Goal: Task Accomplishment & Management: Use online tool/utility

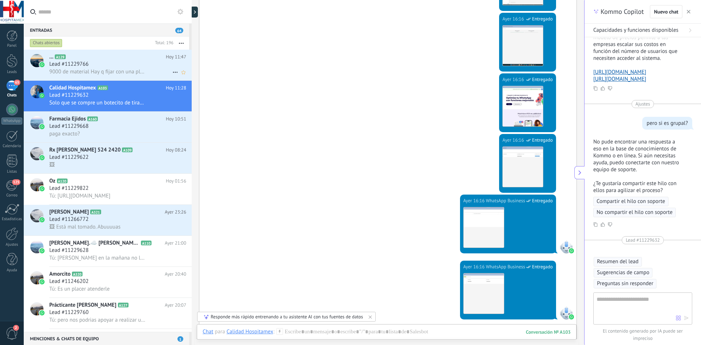
click at [88, 69] on span "9000 de material Hay q fijar con una placota con tornillos" at bounding box center [97, 71] width 97 height 7
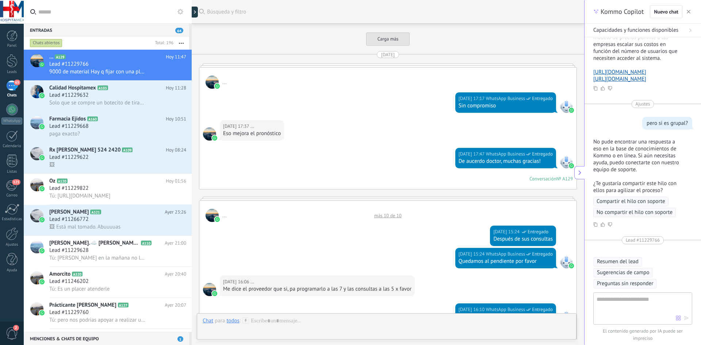
scroll to position [1123, 0]
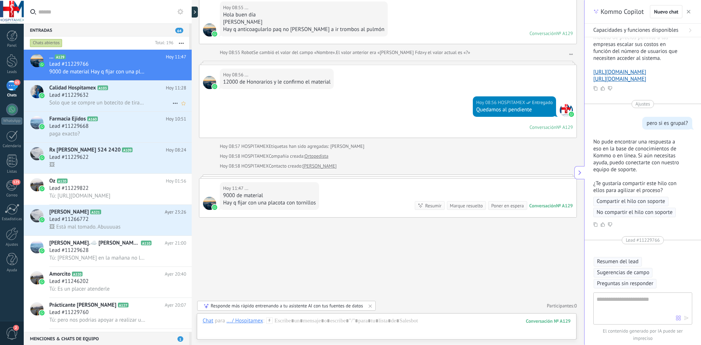
click at [61, 101] on span "Solo que se compre un botecito de tiras en la farmacia a ver si hay" at bounding box center [97, 102] width 97 height 7
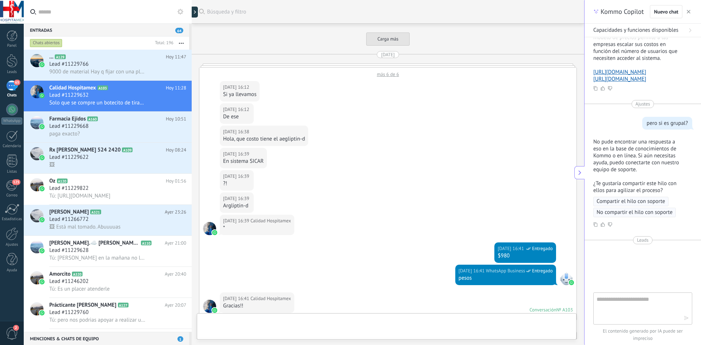
scroll to position [1115, 0]
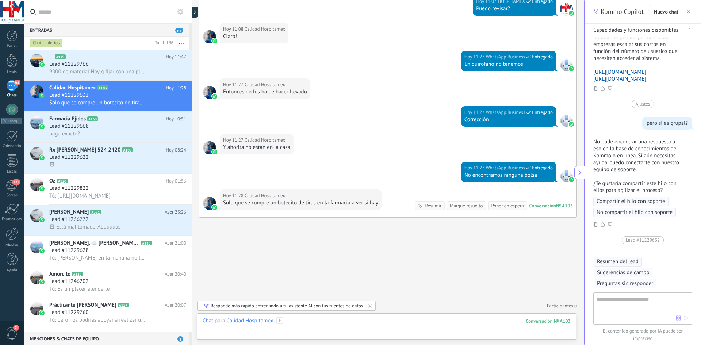
click at [302, 323] on div at bounding box center [387, 328] width 368 height 22
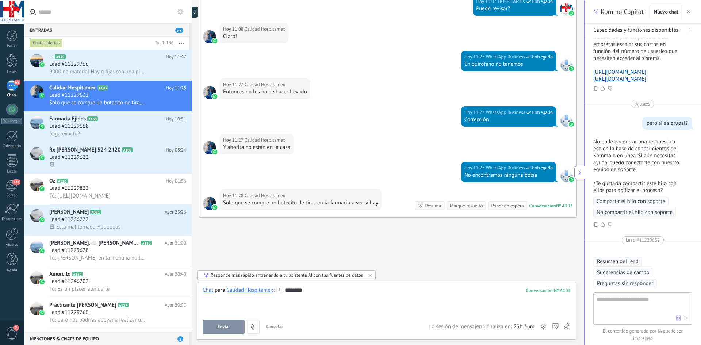
click at [220, 330] on button "Enviar" at bounding box center [224, 327] width 42 height 14
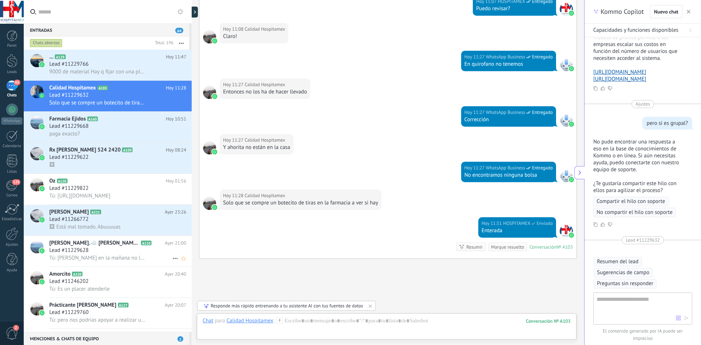
scroll to position [1157, 0]
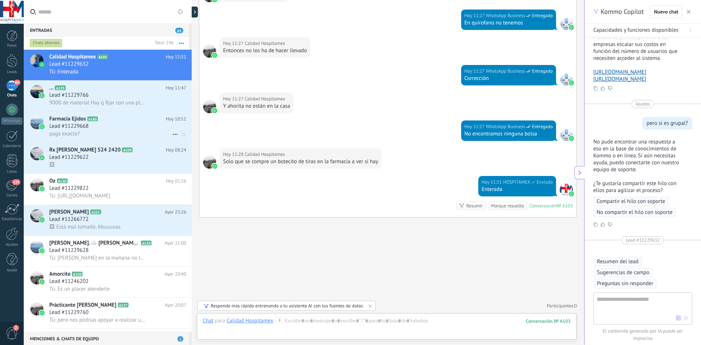
click at [107, 121] on icon at bounding box center [103, 118] width 7 height 7
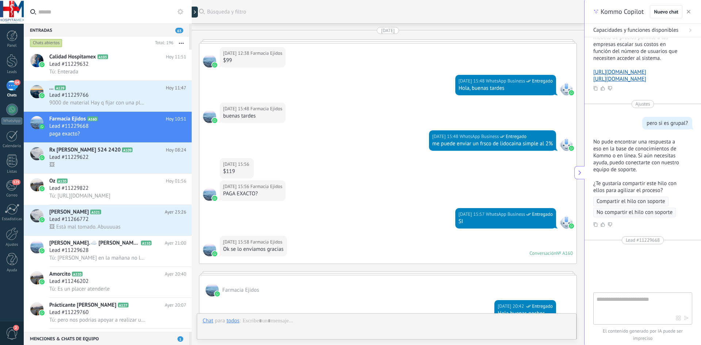
scroll to position [898, 0]
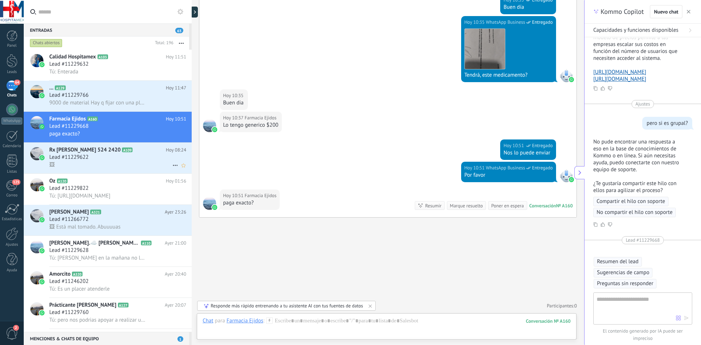
click at [135, 152] on icon at bounding box center [138, 149] width 7 height 7
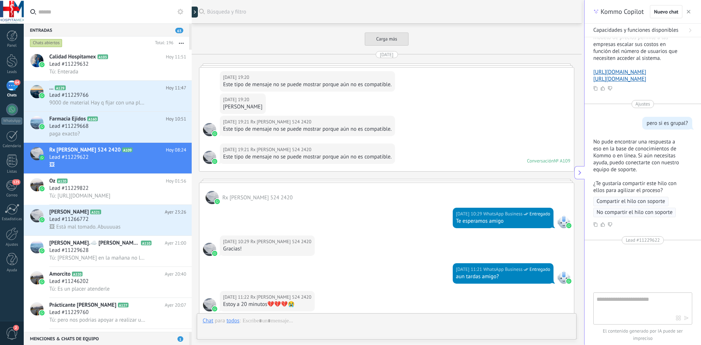
scroll to position [1572, 0]
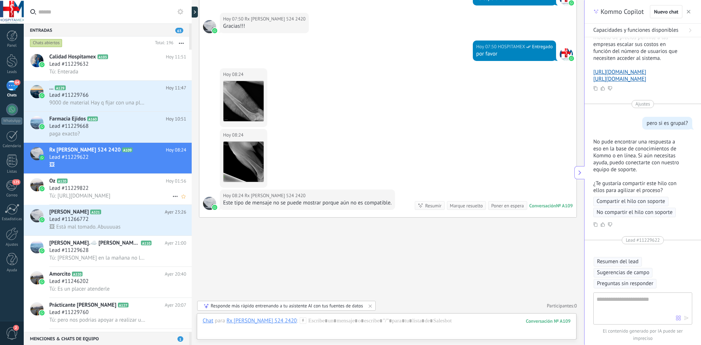
click at [83, 192] on div "Tú: [URL][DOMAIN_NAME]" at bounding box center [117, 196] width 137 height 8
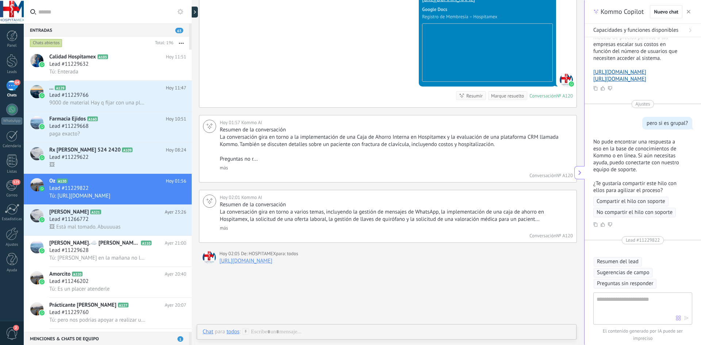
scroll to position [3050, 0]
